Goal: Contribute content: Add original content to the website for others to see

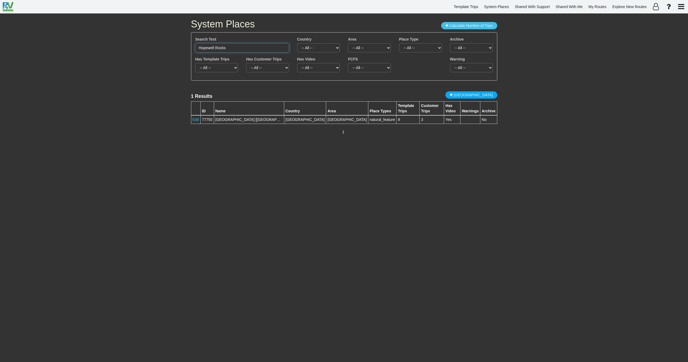
drag, startPoint x: 232, startPoint y: 48, endPoint x: 185, endPoint y: 47, distance: 47.1
click at [185, 47] on div "System Places Calculate Number of Trips Search Text Hopewell Rocks Country -- A…" at bounding box center [344, 187] width 688 height 349
paste input "[URL][DOMAIN_NAME]"
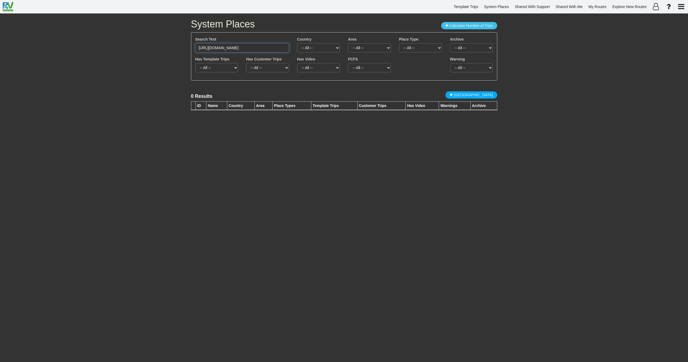
click at [264, 45] on input "[URL][DOMAIN_NAME]" at bounding box center [242, 47] width 94 height 9
paste input "[PERSON_NAME]"
type input "[PERSON_NAME]"
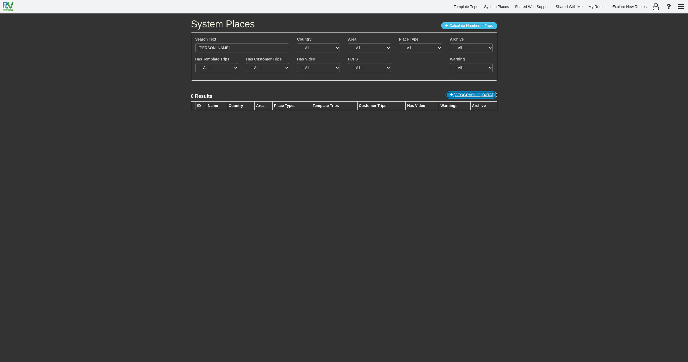
click at [482, 96] on span "[GEOGRAPHIC_DATA]" at bounding box center [473, 95] width 39 height 4
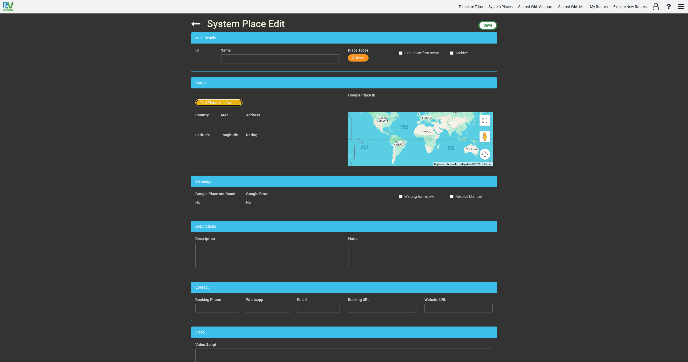
click at [218, 101] on button "Find Place from Google" at bounding box center [218, 102] width 47 height 7
click at [236, 105] on input "text" at bounding box center [280, 103] width 119 height 9
paste input "[PERSON_NAME]"
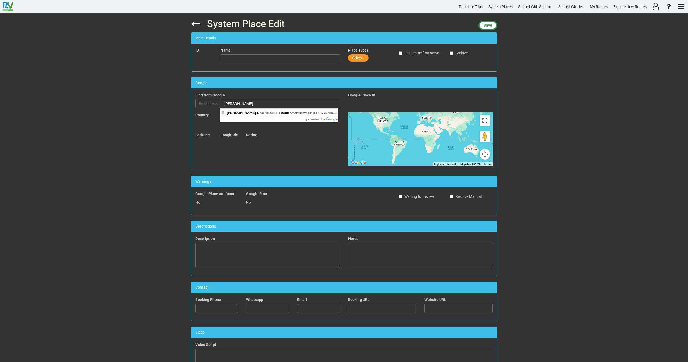
type input "[PERSON_NAME] Snæfellsáss Statue, Arnarstapavegur, [GEOGRAPHIC_DATA], [GEOGRAPH…"
type input "Monument to the Bard of Snæfellsás"
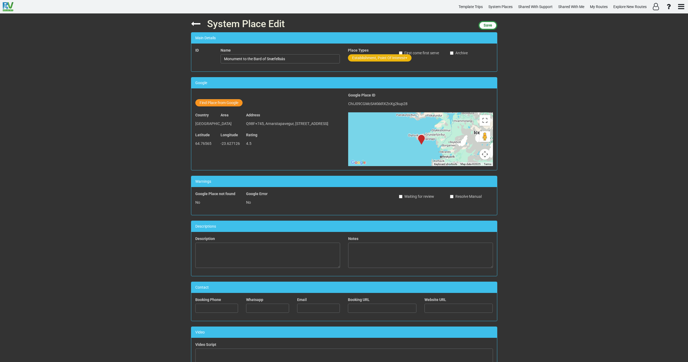
click at [363, 56] on button "Establishment, Point Of Interest" at bounding box center [380, 57] width 64 height 7
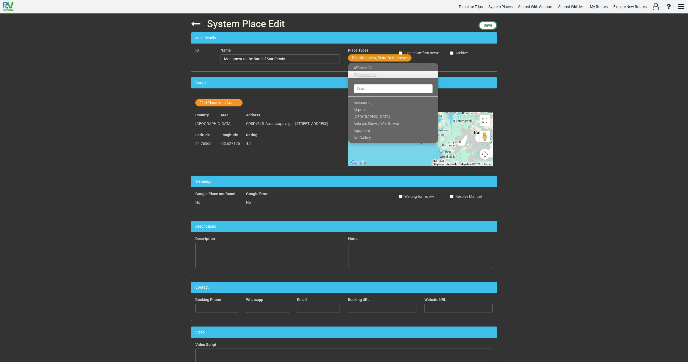
click at [359, 74] on link "Uncheck All" at bounding box center [393, 74] width 90 height 7
click at [358, 90] on input "text" at bounding box center [393, 88] width 79 height 9
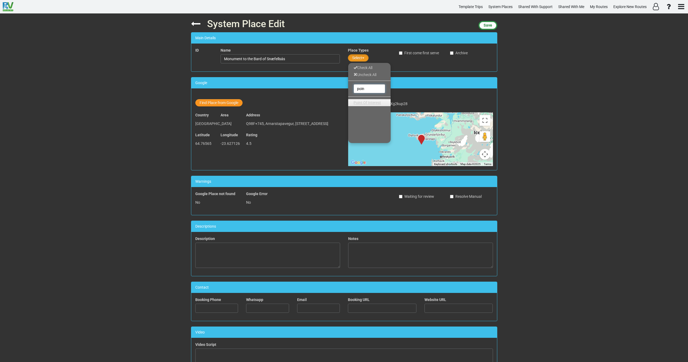
type input "poin"
click at [363, 101] on span "Point Of Interest" at bounding box center [367, 103] width 27 height 4
click at [488, 24] on span "Save" at bounding box center [488, 25] width 9 height 4
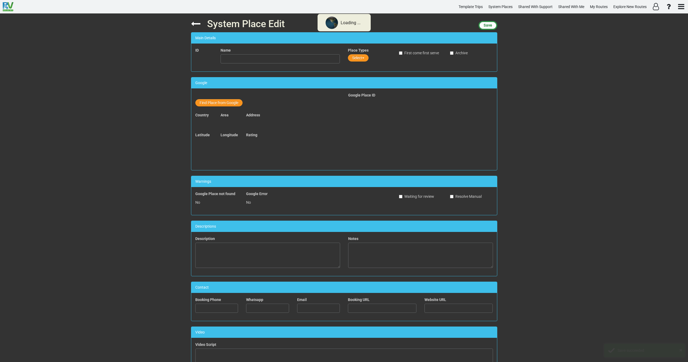
type input "Monument to the Bard of Snæfellsás"
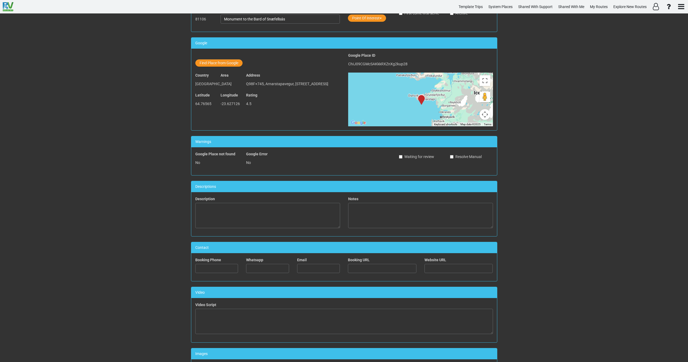
scroll to position [147, 0]
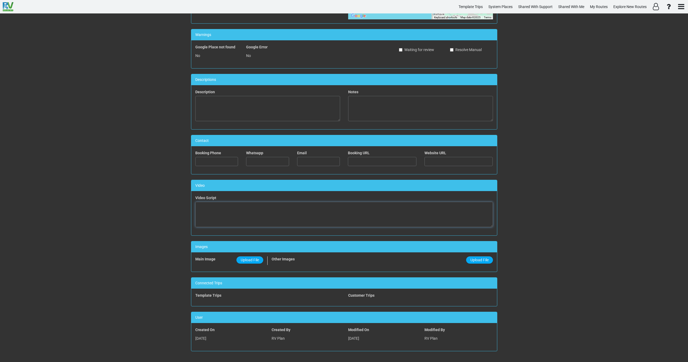
click at [287, 212] on textarea at bounding box center [344, 214] width 298 height 25
paste textarea "<iframe width="560" height="315" src="[URL][DOMAIN_NAME]" title="YouTube video …"
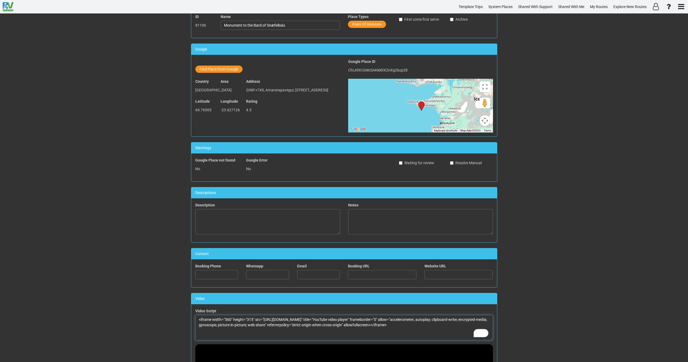
scroll to position [0, 0]
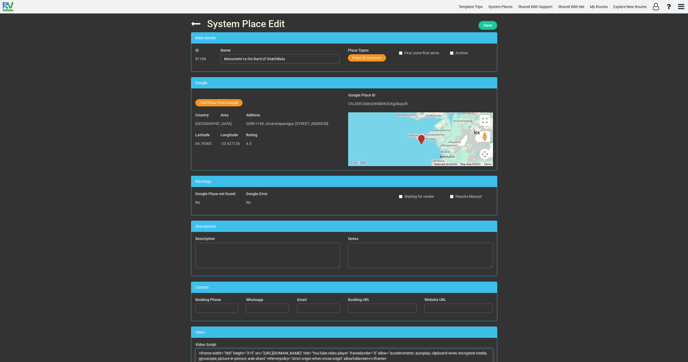
type textarea "<iframe width="560" height="315" src="[URL][DOMAIN_NAME]" title="YouTube video …"
click at [487, 23] on button "Save" at bounding box center [488, 25] width 19 height 9
click at [196, 27] on icon at bounding box center [195, 23] width 9 height 9
